Goal: Task Accomplishment & Management: Use online tool/utility

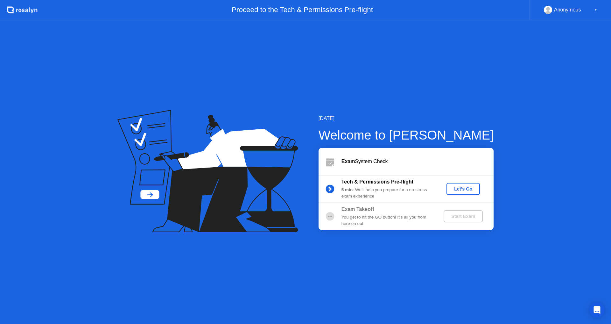
click at [377, 162] on div "Exam System Check" at bounding box center [418, 162] width 152 height 8
click at [348, 163] on b "Exam" at bounding box center [349, 161] width 14 height 5
click at [465, 194] on button "Let's Go" at bounding box center [463, 189] width 33 height 12
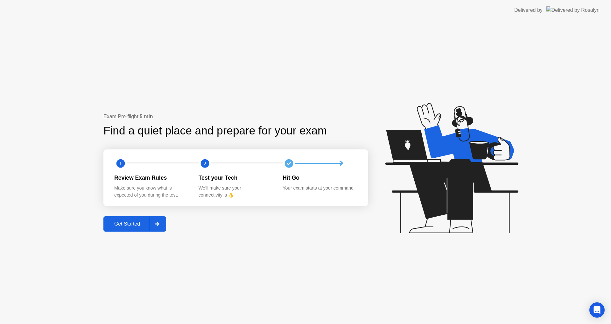
click at [159, 226] on icon at bounding box center [156, 224] width 5 height 4
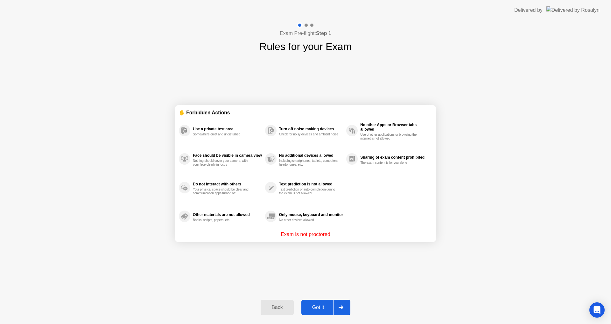
click at [317, 308] on div "Got it" at bounding box center [318, 307] width 30 height 6
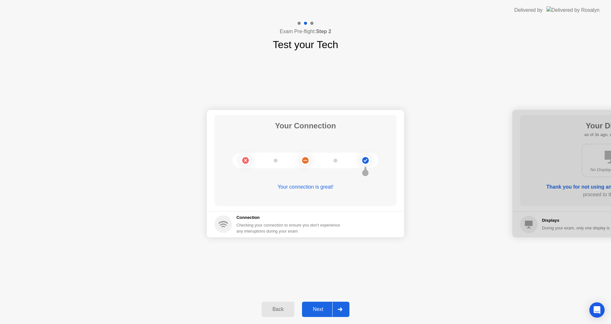
click at [291, 229] on div "Checking your connection to ensure you don’t experience any interuptions during…" at bounding box center [291, 228] width 108 height 12
drag, startPoint x: 365, startPoint y: 163, endPoint x: 348, endPoint y: 175, distance: 20.3
click at [365, 162] on circle at bounding box center [365, 160] width 7 height 7
drag, startPoint x: 305, startPoint y: 191, endPoint x: 303, endPoint y: 194, distance: 3.9
click at [303, 194] on div "Your connection is great!" at bounding box center [306, 192] width 182 height 18
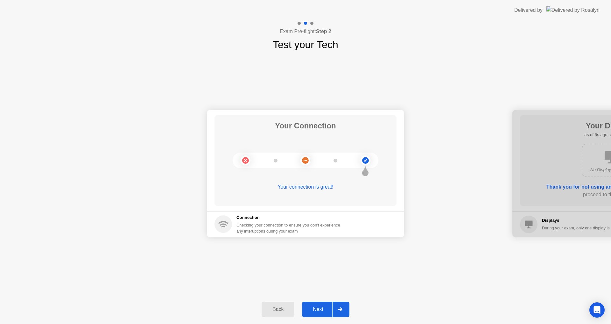
drag, startPoint x: 537, startPoint y: 174, endPoint x: 511, endPoint y: 193, distance: 32.1
click at [536, 174] on div at bounding box center [611, 173] width 197 height 127
click at [316, 311] on div "Next" at bounding box center [318, 309] width 28 height 6
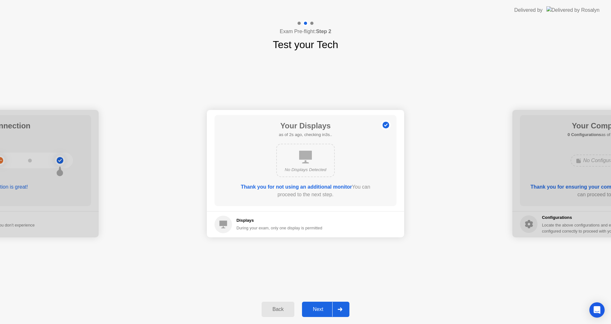
click at [314, 170] on div "No Displays Detected" at bounding box center [305, 170] width 47 height 6
click at [320, 309] on div "Next" at bounding box center [318, 309] width 28 height 6
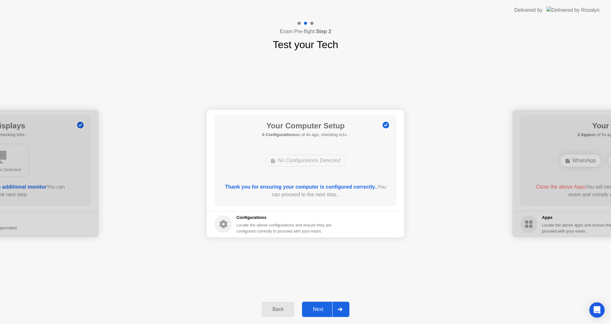
click at [307, 165] on div "No Configurations Detected" at bounding box center [305, 160] width 81 height 12
click at [338, 309] on div at bounding box center [339, 309] width 15 height 15
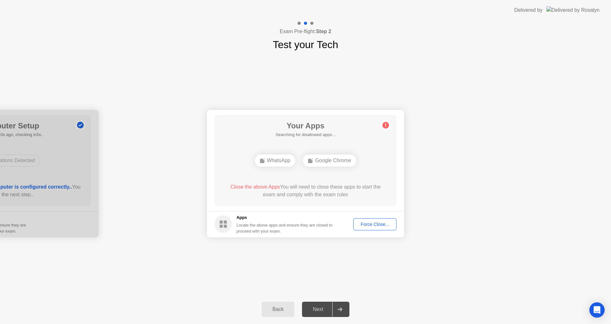
click at [262, 312] on button "Back" at bounding box center [278, 309] width 33 height 15
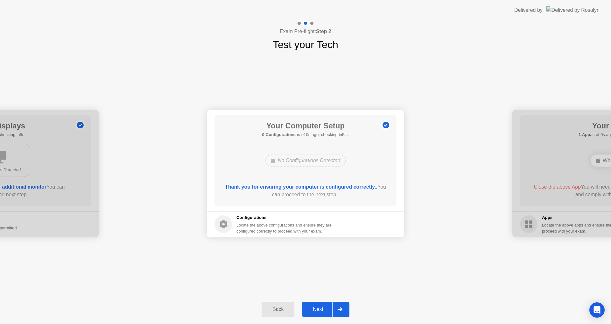
click at [342, 309] on icon at bounding box center [340, 309] width 4 height 4
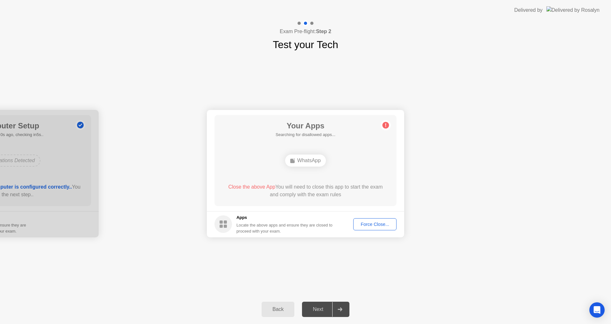
click at [274, 314] on button "Back" at bounding box center [278, 309] width 33 height 15
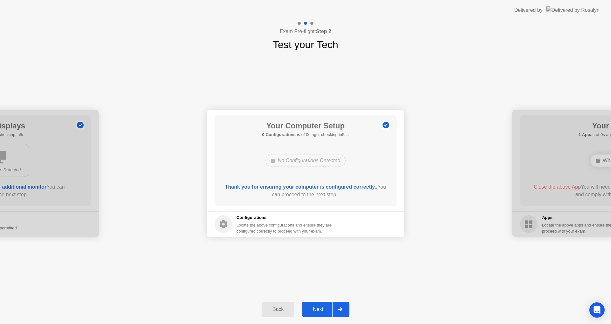
click at [274, 314] on button "Back" at bounding box center [278, 309] width 33 height 15
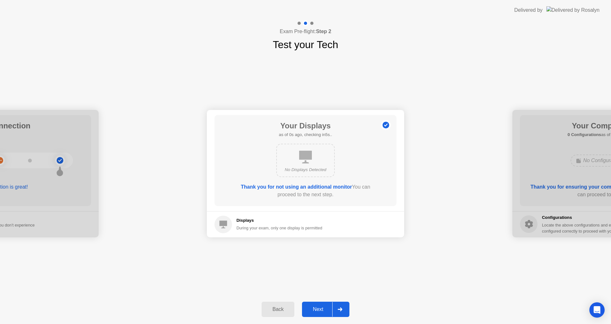
click at [348, 306] on div at bounding box center [339, 309] width 15 height 15
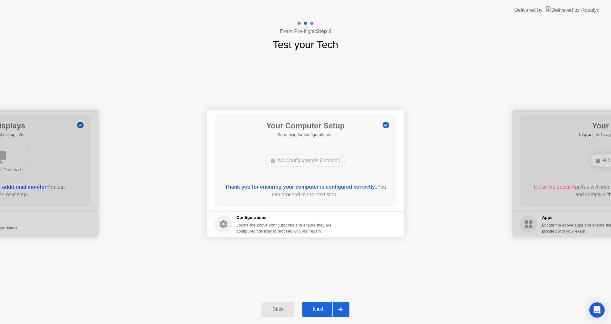
click at [348, 306] on div at bounding box center [339, 309] width 15 height 15
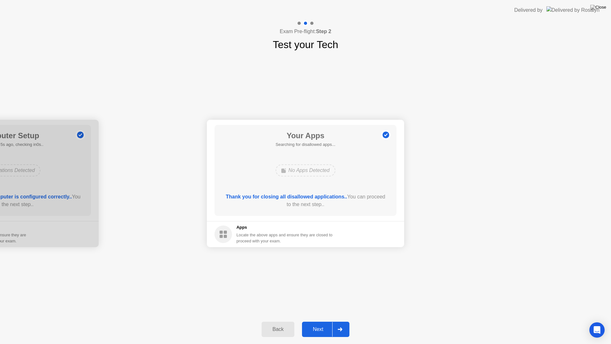
click at [312, 323] on div "Next" at bounding box center [318, 329] width 28 height 6
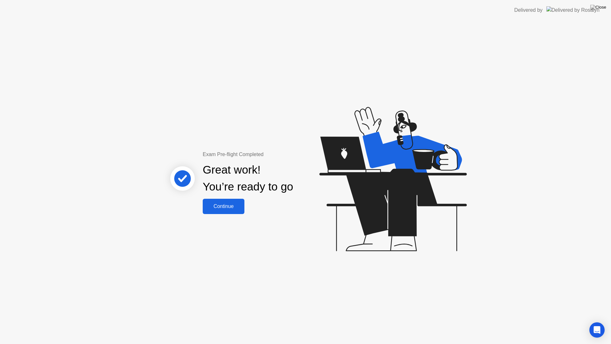
click at [233, 212] on button "Continue" at bounding box center [224, 206] width 42 height 15
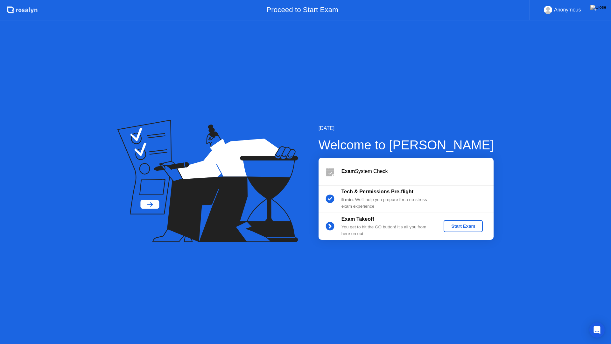
click at [367, 197] on div "5 min : We’ll help you prepare for a no-stress exam experience" at bounding box center [388, 202] width 92 height 13
drag, startPoint x: 467, startPoint y: 225, endPoint x: 452, endPoint y: 262, distance: 40.6
click at [451, 283] on div "[DATE] Welcome to [PERSON_NAME] Exam System Check Tech & Permissions Pre-flight…" at bounding box center [305, 181] width 611 height 323
drag, startPoint x: 452, startPoint y: 259, endPoint x: 474, endPoint y: 251, distance: 23.7
click at [446, 256] on div "[DATE] Welcome to [PERSON_NAME] Exam System Check Tech & Permissions Pre-flight…" at bounding box center [305, 181] width 611 height 323
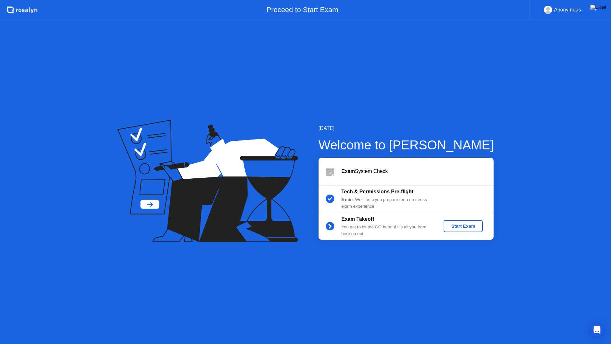
click at [461, 227] on div "Start Exam" at bounding box center [463, 226] width 34 height 5
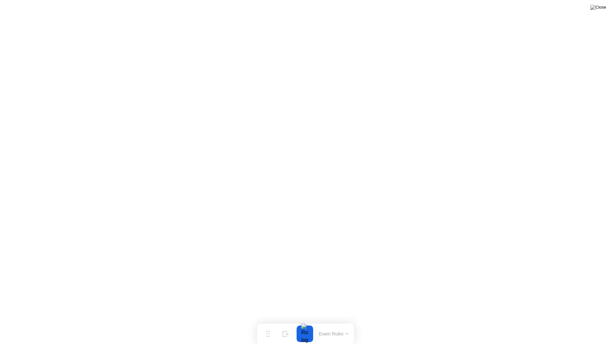
click at [307, 323] on div at bounding box center [304, 333] width 13 height 17
click at [349, 323] on button "Exam Rules" at bounding box center [334, 334] width 34 height 6
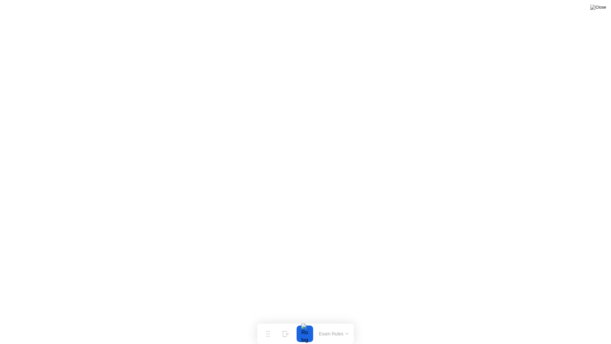
click at [307, 323] on div at bounding box center [304, 333] width 13 height 17
click at [542, 323] on button "End Proctoring Session" at bounding box center [559, 325] width 74 height 15
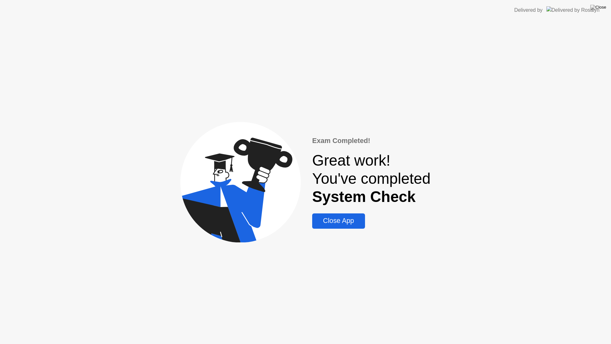
click at [492, 106] on div "Exam Completed! Great work! You've completed System Check Close App" at bounding box center [305, 181] width 611 height 323
click at [352, 224] on div "Close App" at bounding box center [338, 221] width 49 height 8
